Goal: Information Seeking & Learning: Find specific fact

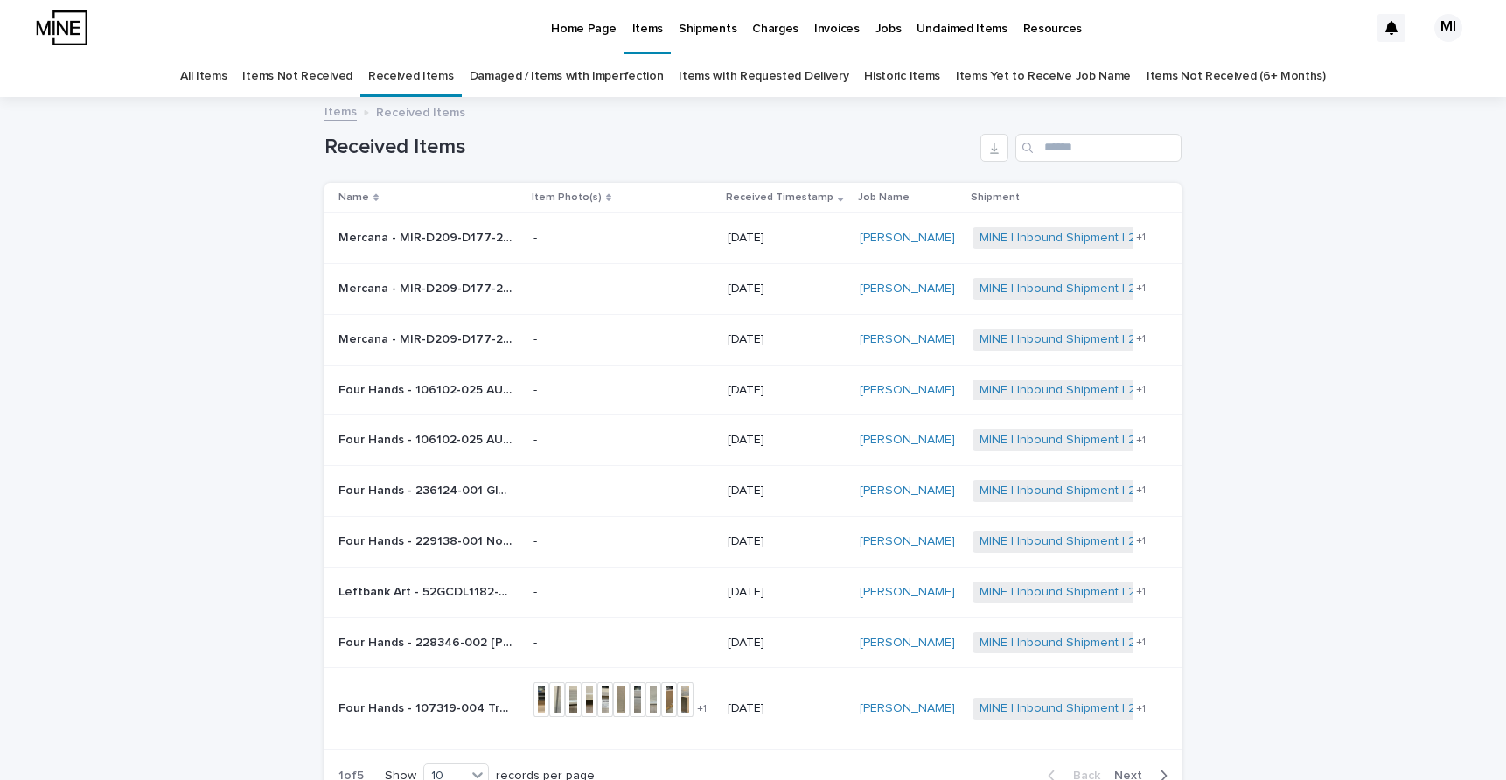
click at [799, 322] on td "[DATE]" at bounding box center [787, 339] width 132 height 51
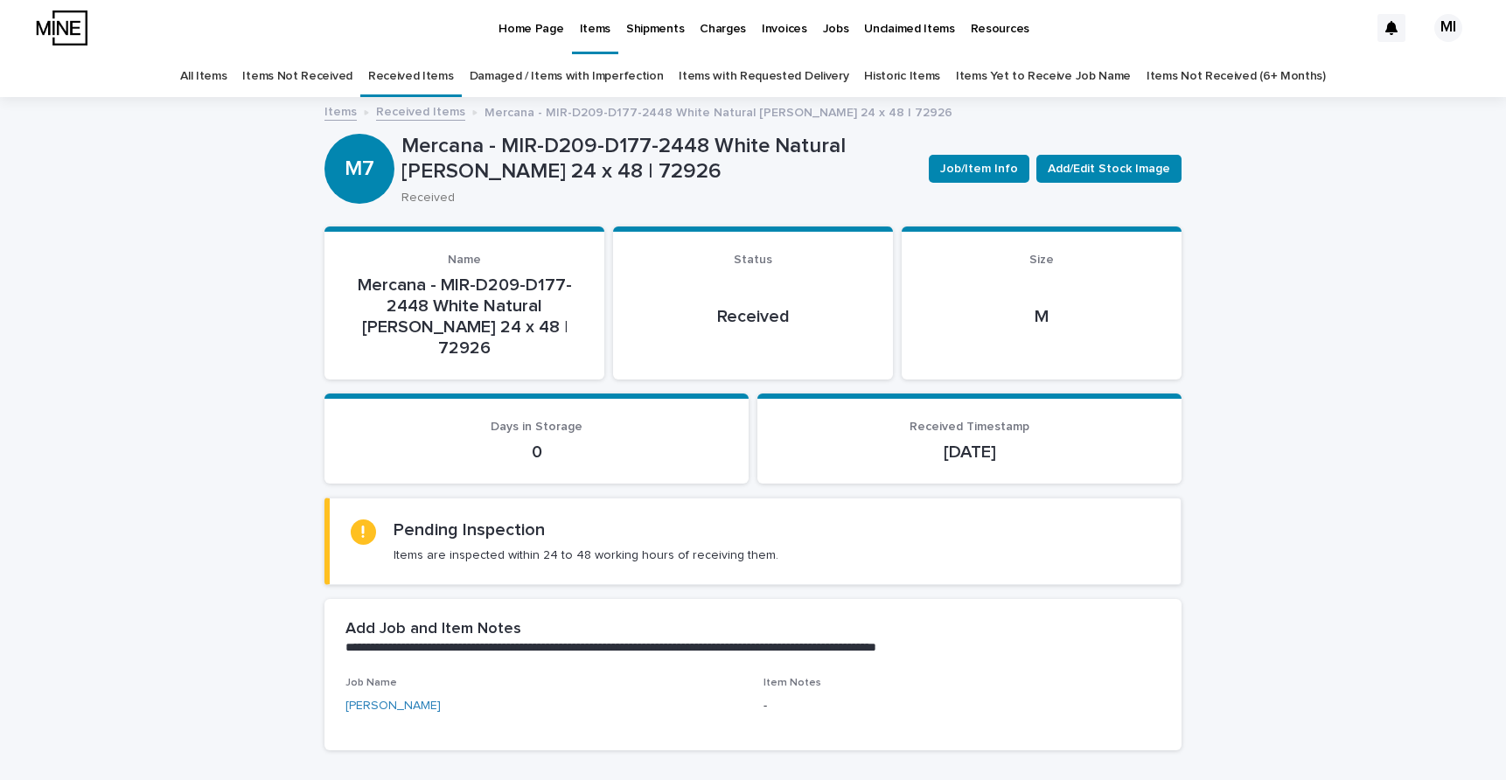
click at [507, 164] on p "Mercana - MIR-D209-D177-2448 White Natural [PERSON_NAME] 24 x 48 | 72926" at bounding box center [657, 159] width 513 height 51
copy p "72926"
click at [410, 105] on link "Received Items" at bounding box center [420, 111] width 89 height 20
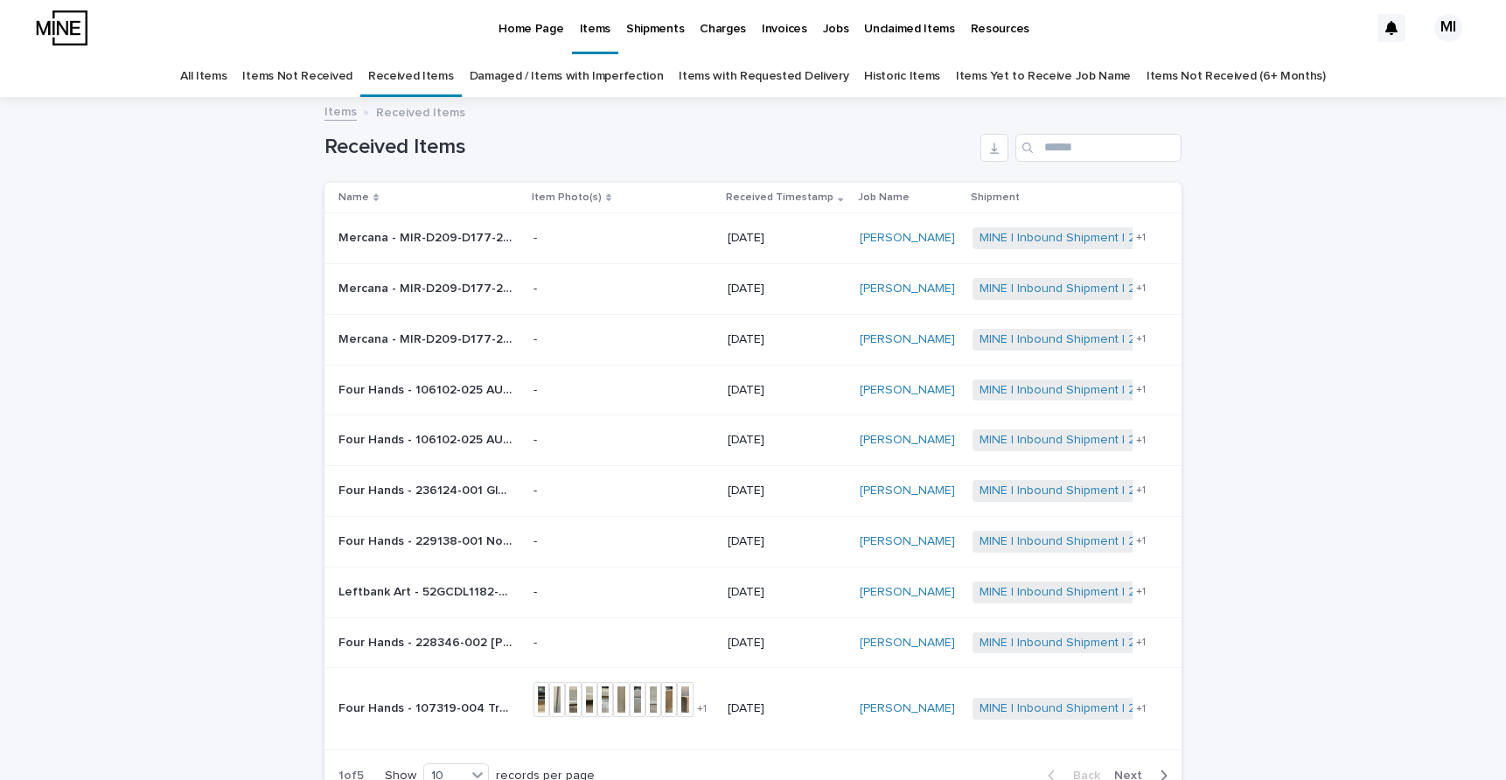
click at [643, 275] on div "-" at bounding box center [624, 289] width 181 height 29
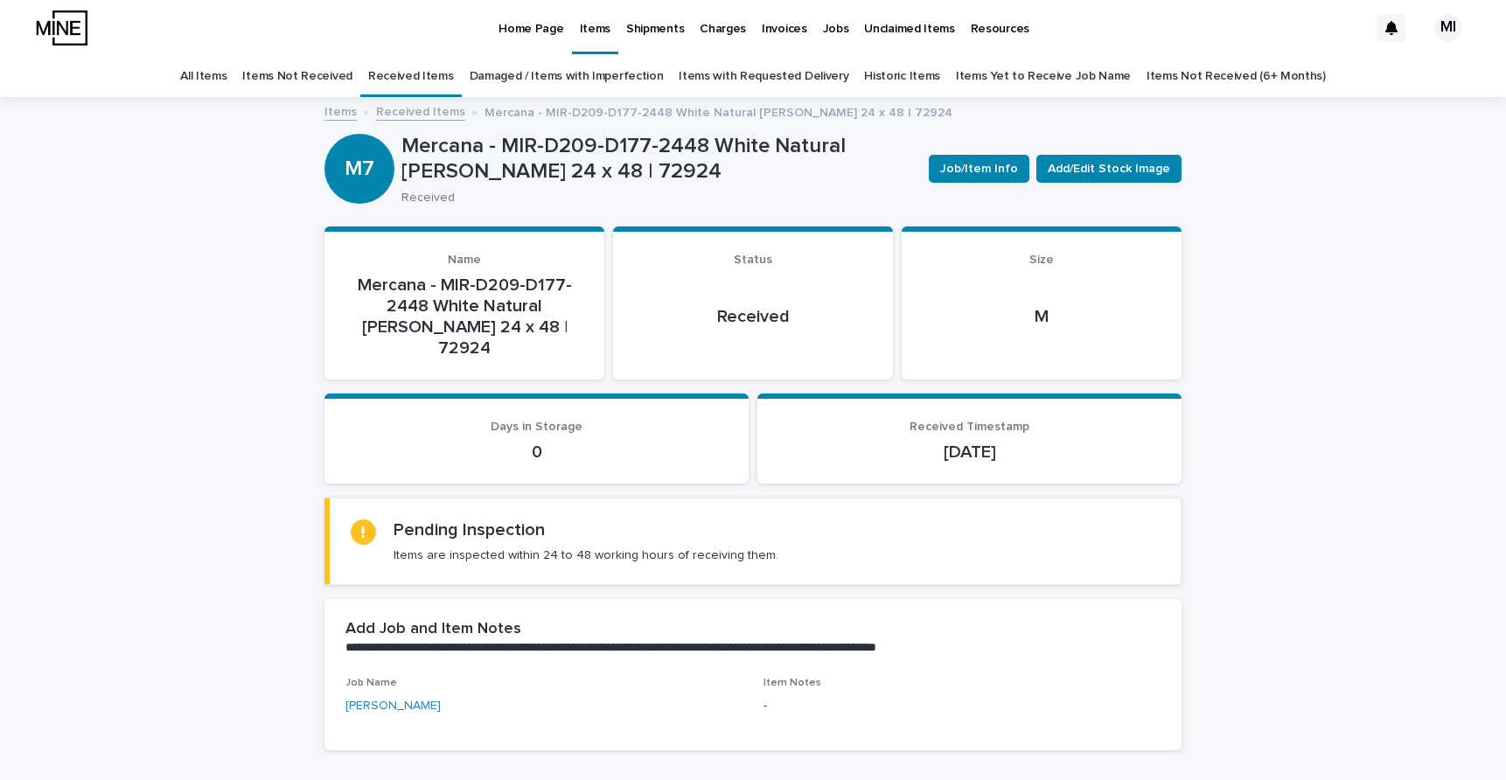
click at [506, 170] on p "Mercana - MIR-D209-D177-2448 White Natural [PERSON_NAME] 24 x 48 | 72924" at bounding box center [657, 159] width 513 height 51
copy p "72924"
click at [408, 118] on link "Received Items" at bounding box center [420, 111] width 89 height 20
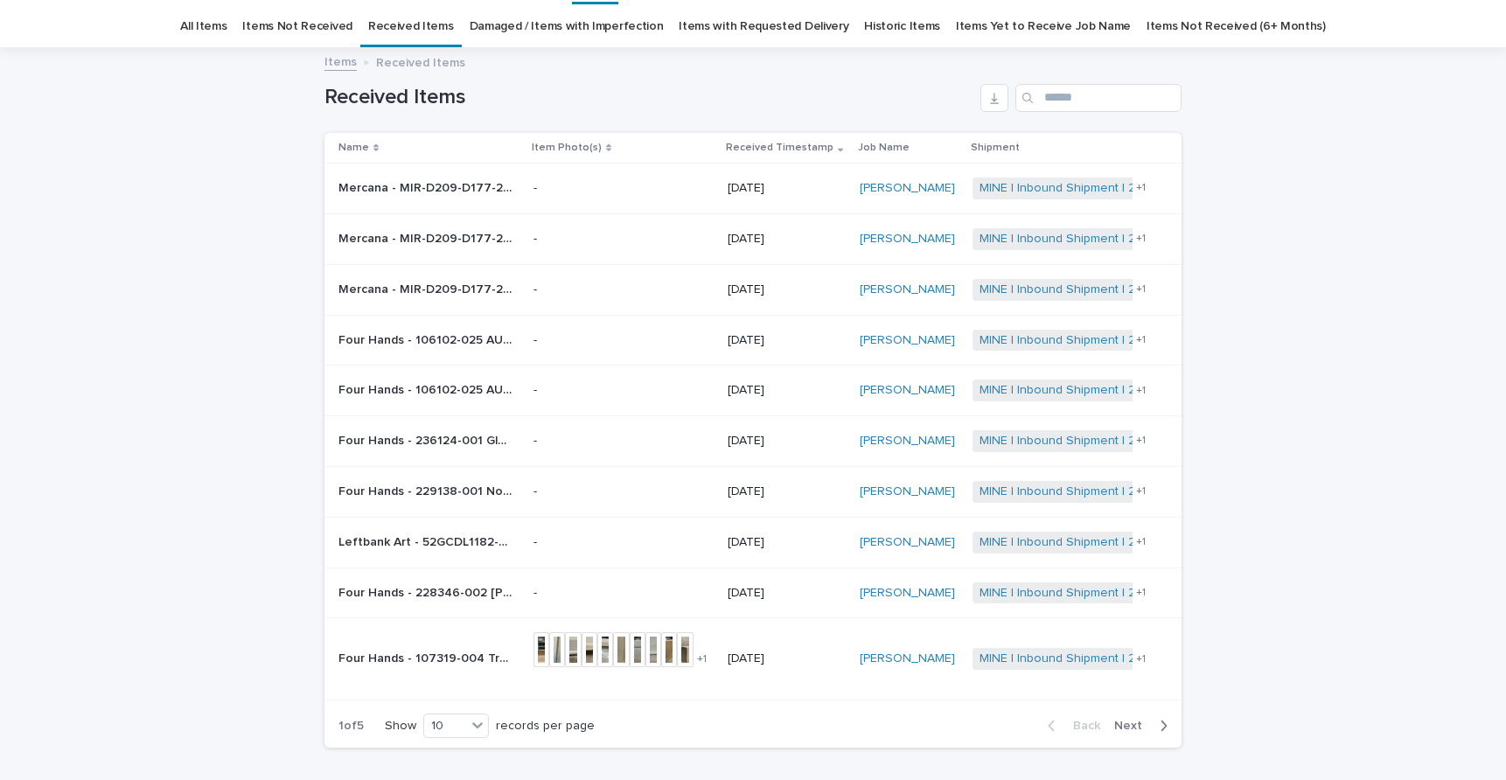
scroll to position [56, 0]
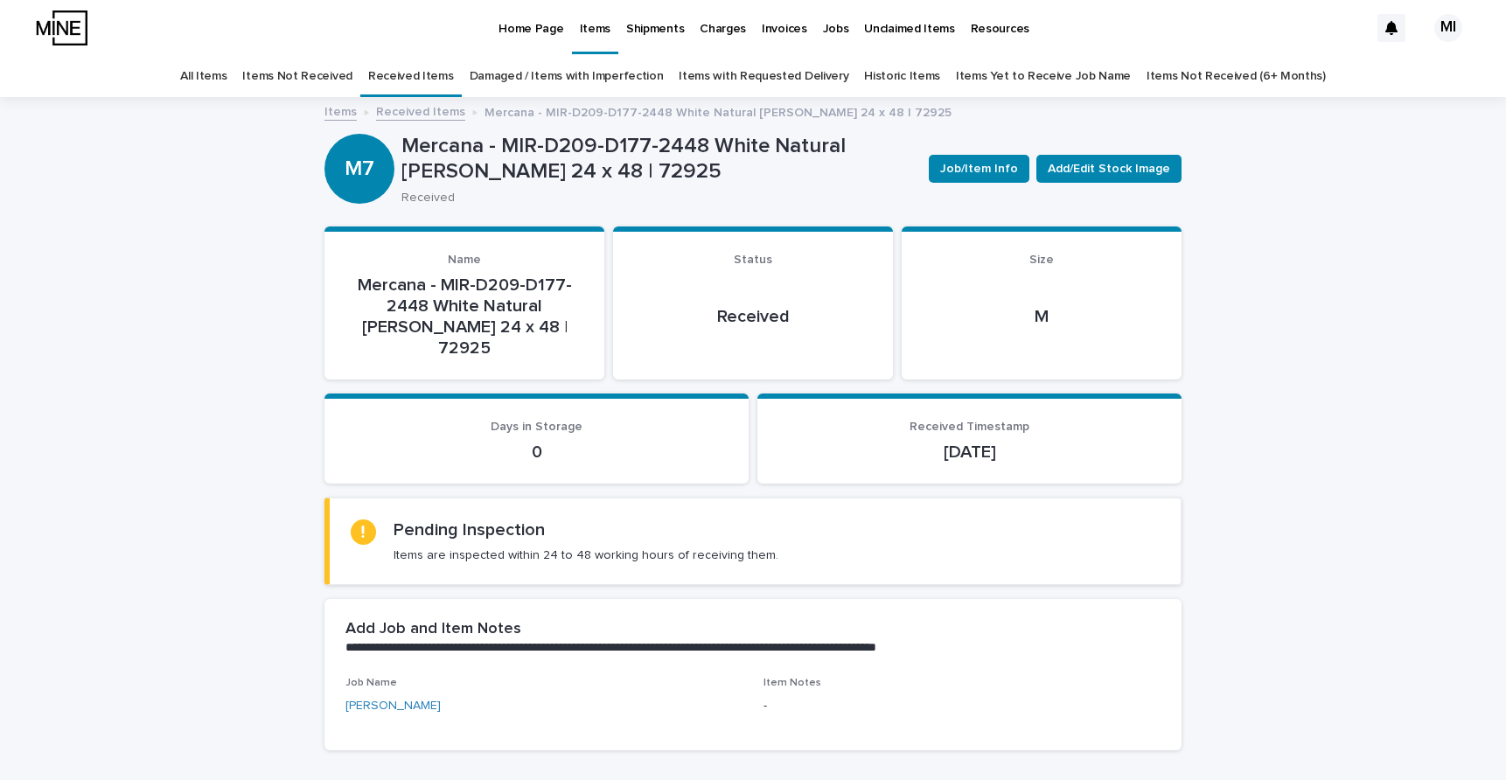
click at [529, 159] on p "Mercana - MIR-D209-D177-2448 White Natural [PERSON_NAME] 24 x 48 | 72925" at bounding box center [657, 159] width 513 height 51
copy p "72925"
